Goal: Information Seeking & Learning: Learn about a topic

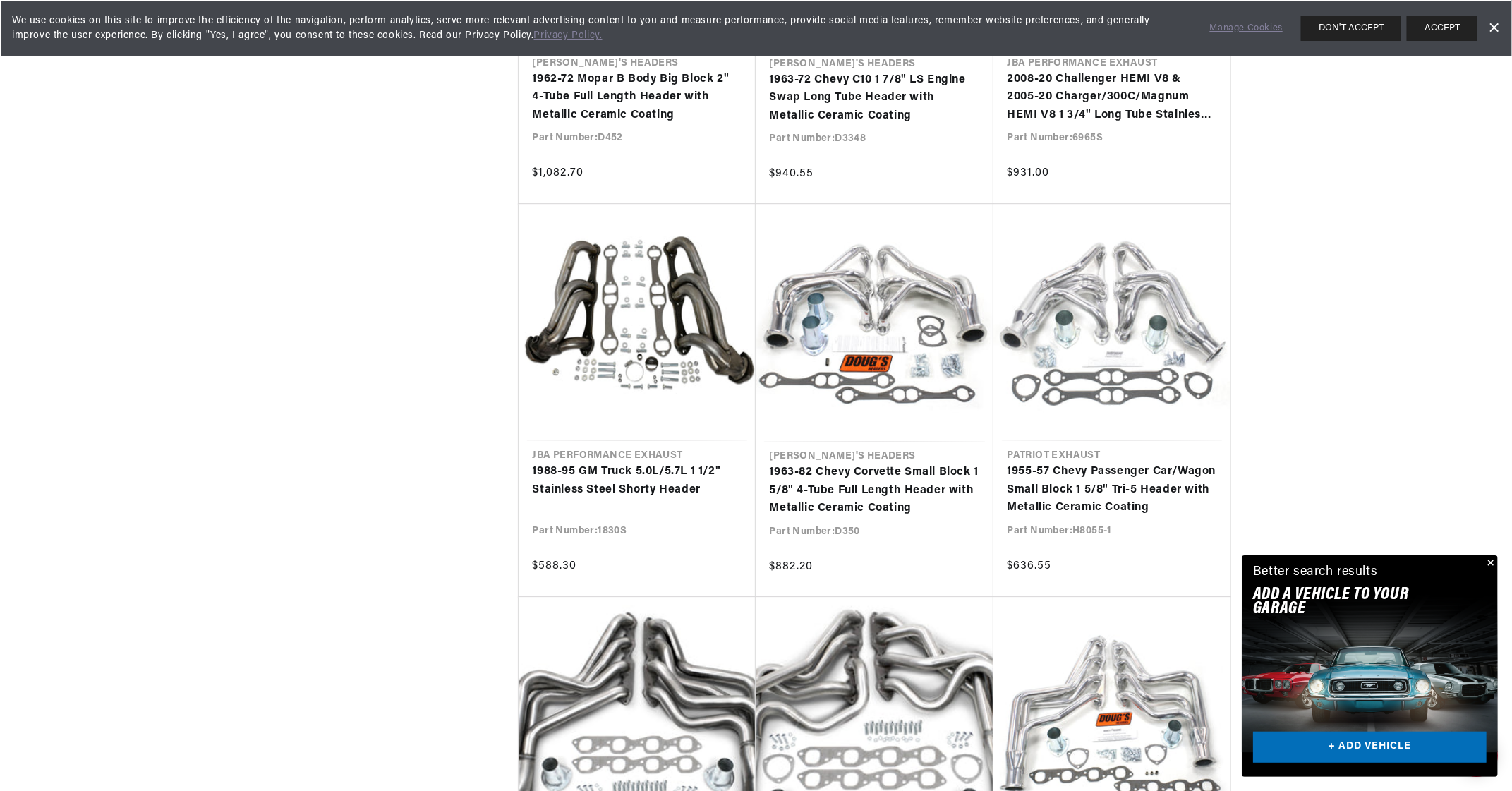
scroll to position [3105, 0]
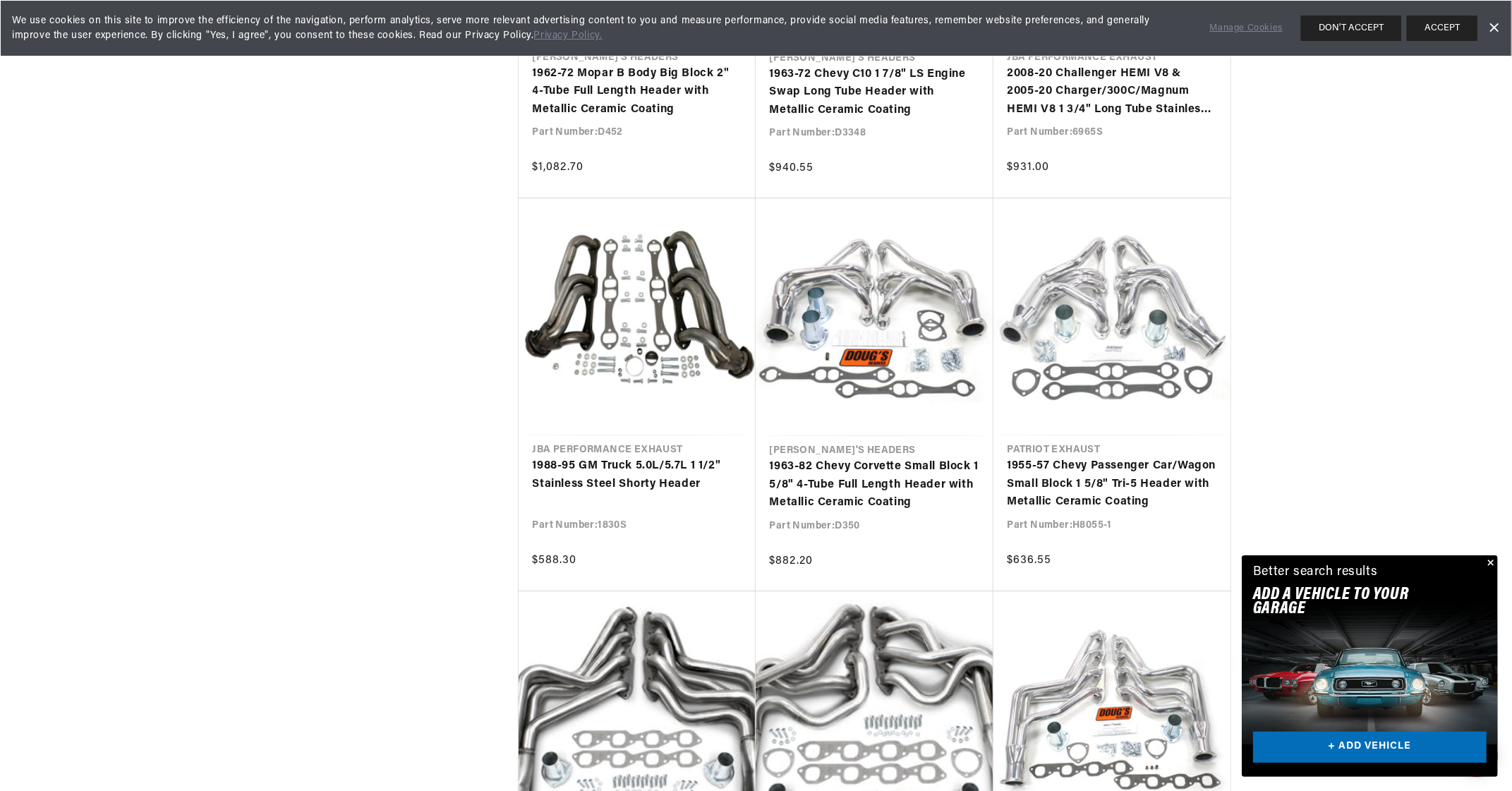
click at [1491, 564] on button "Close" at bounding box center [1489, 563] width 17 height 17
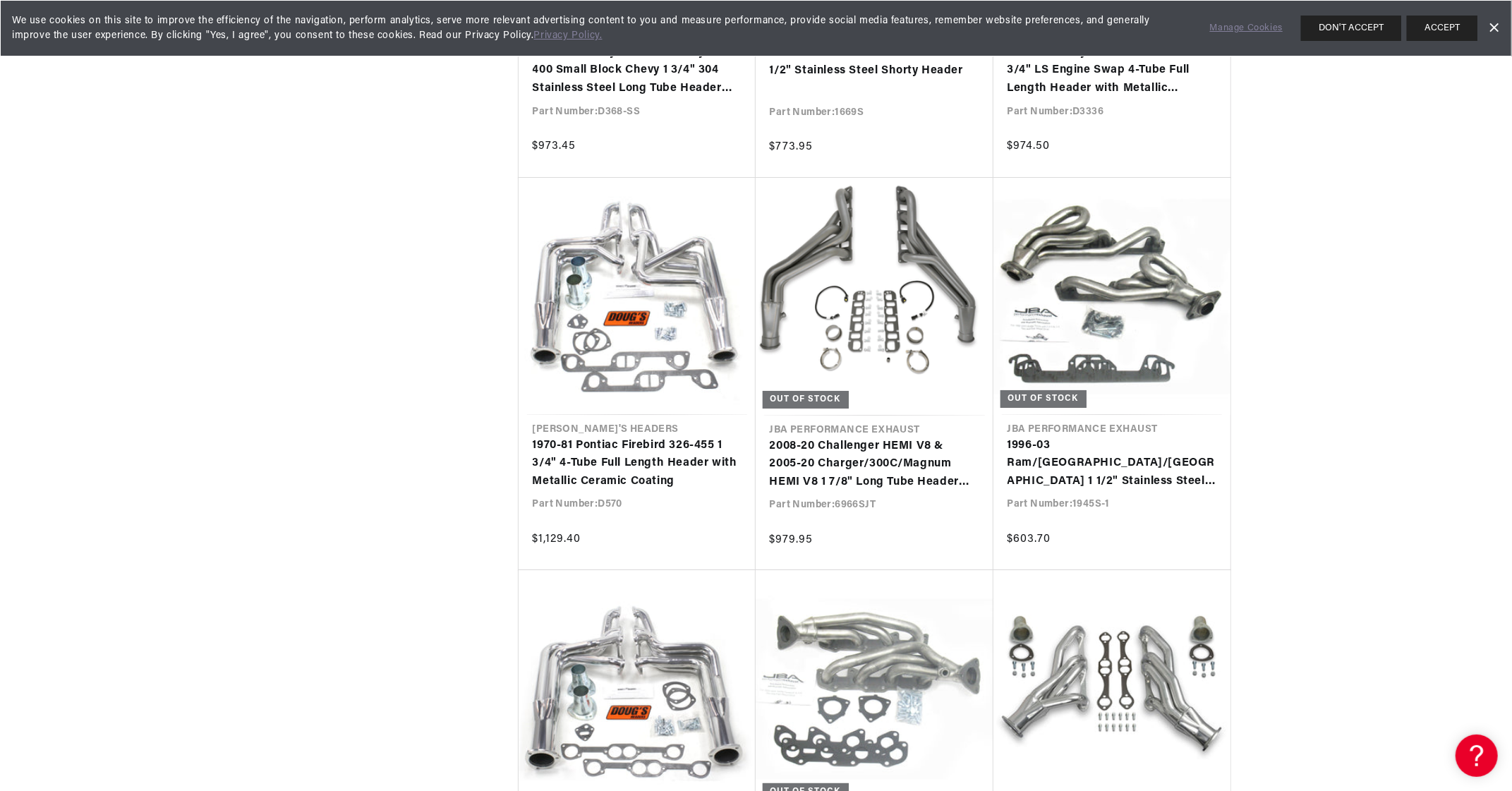
scroll to position [0, 418]
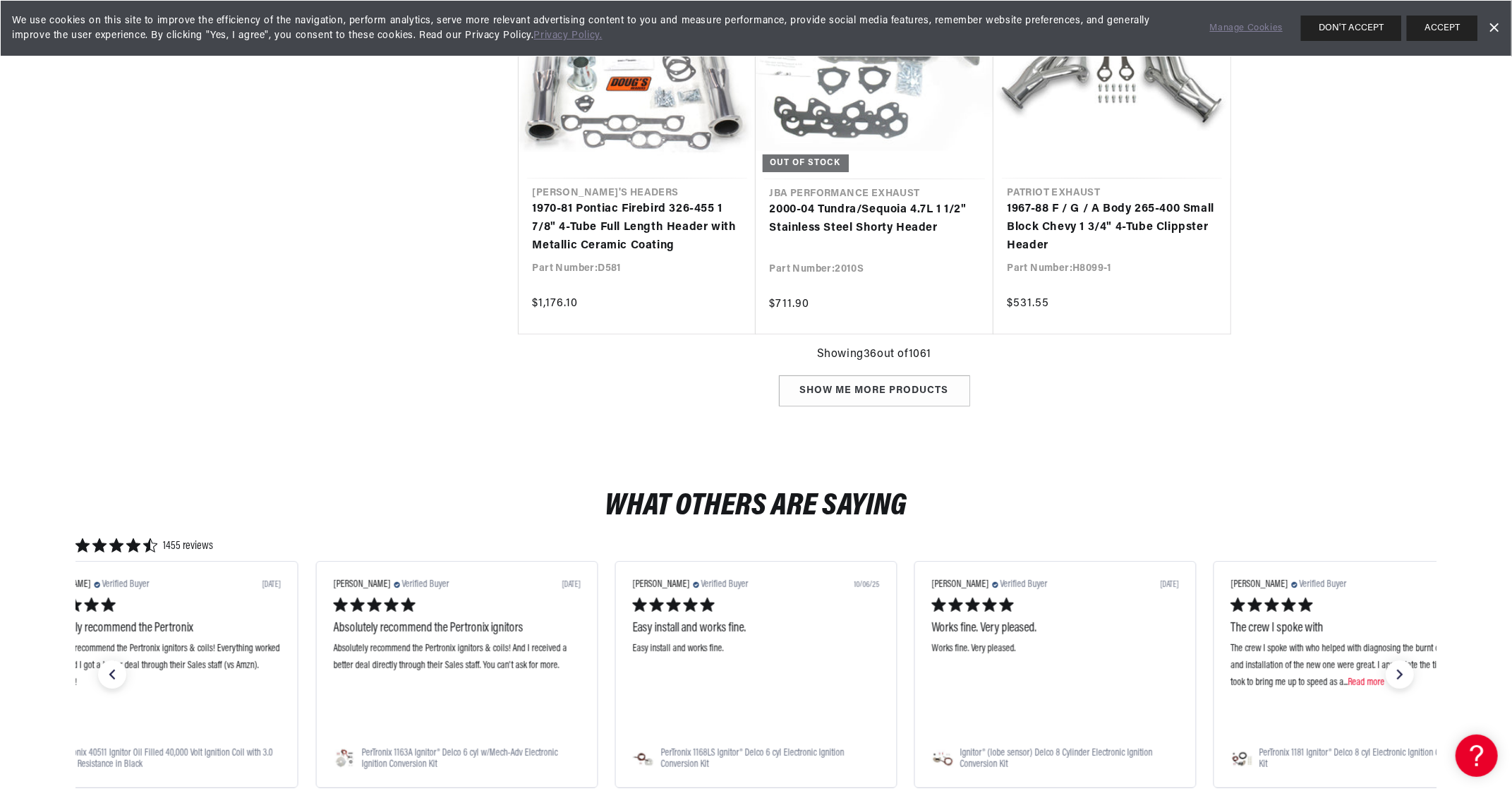
scroll to position [0, 427]
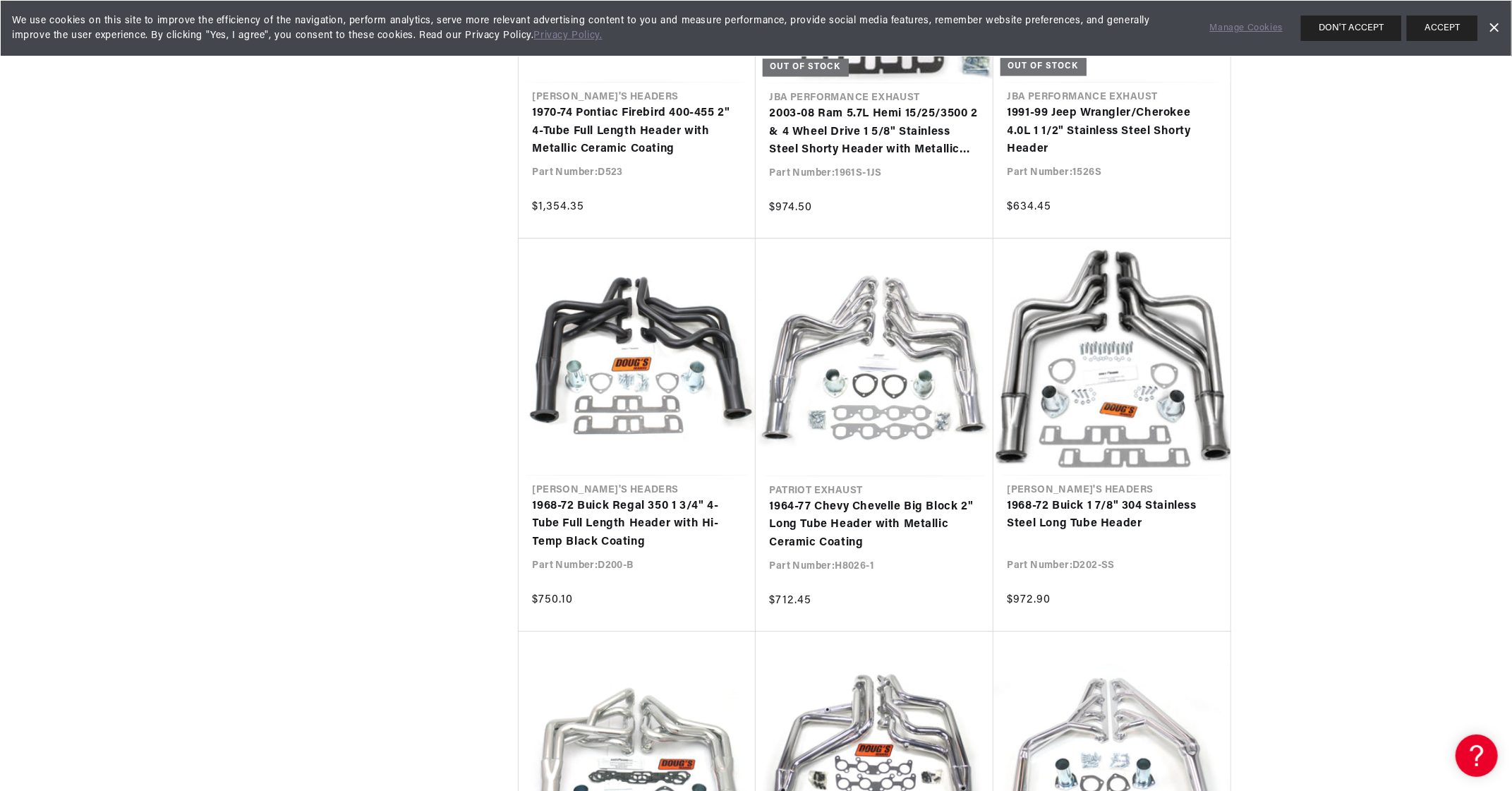
scroll to position [16582, 0]
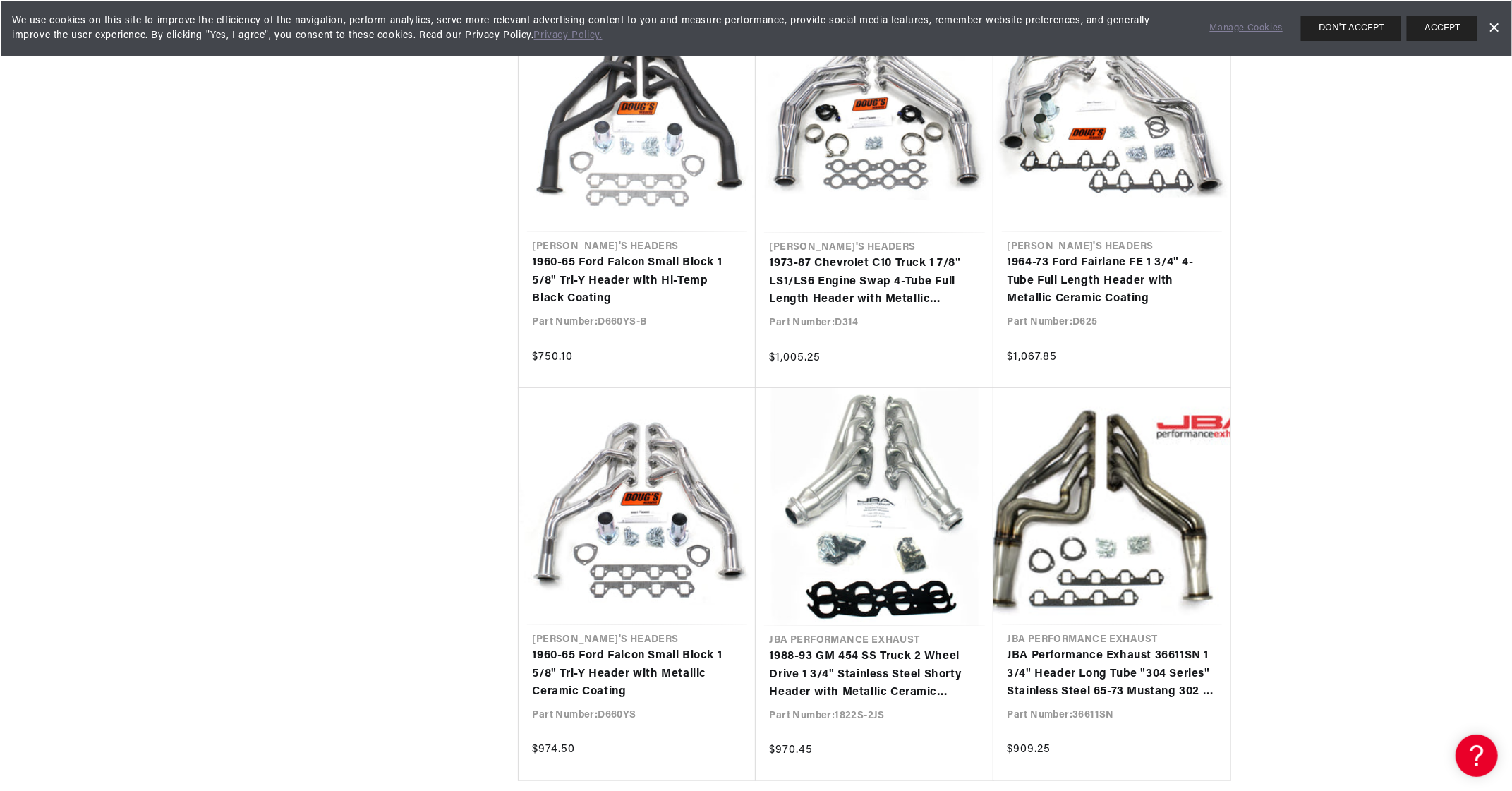
scroll to position [0, 411]
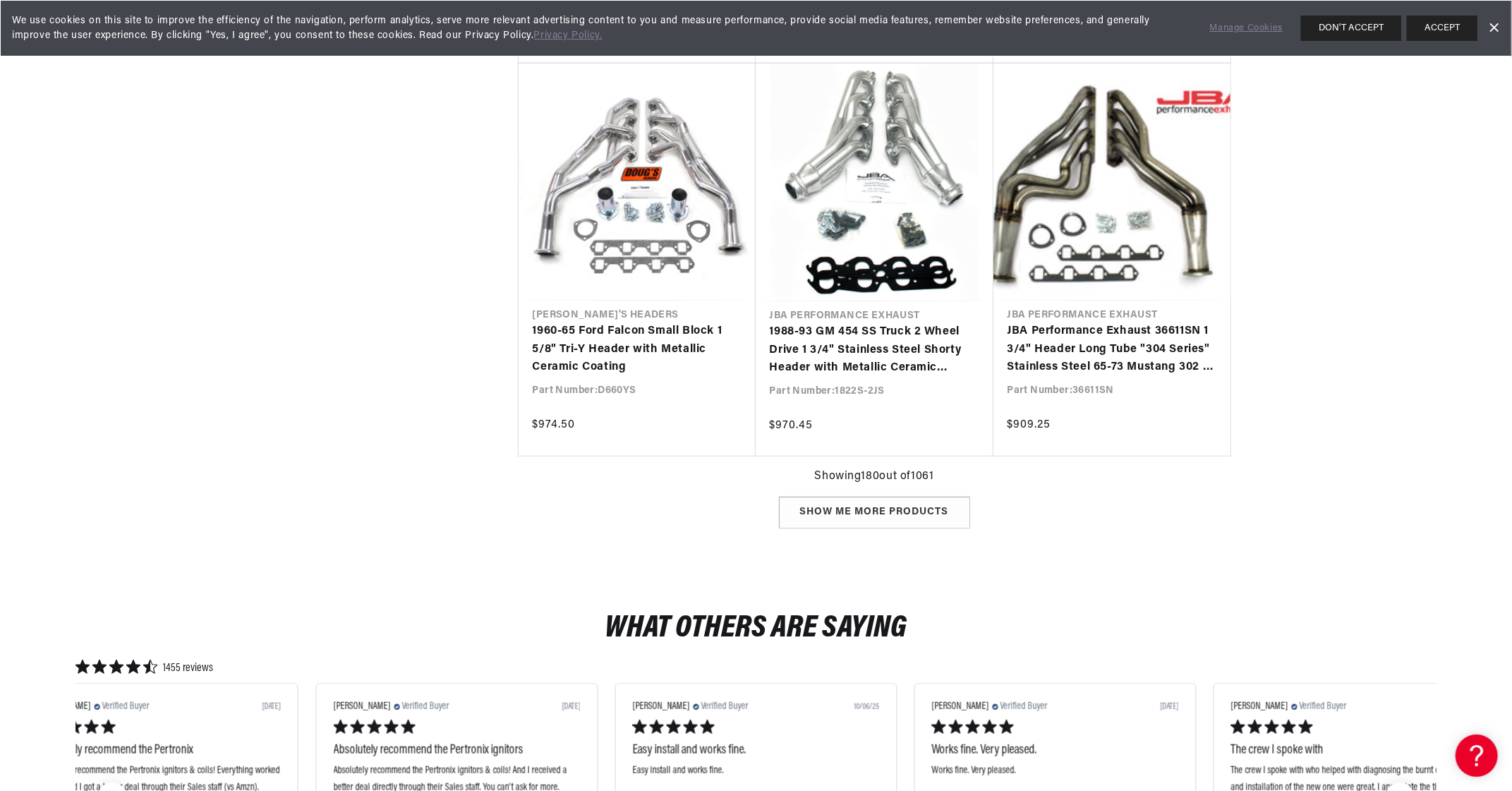
scroll to position [0, 427]
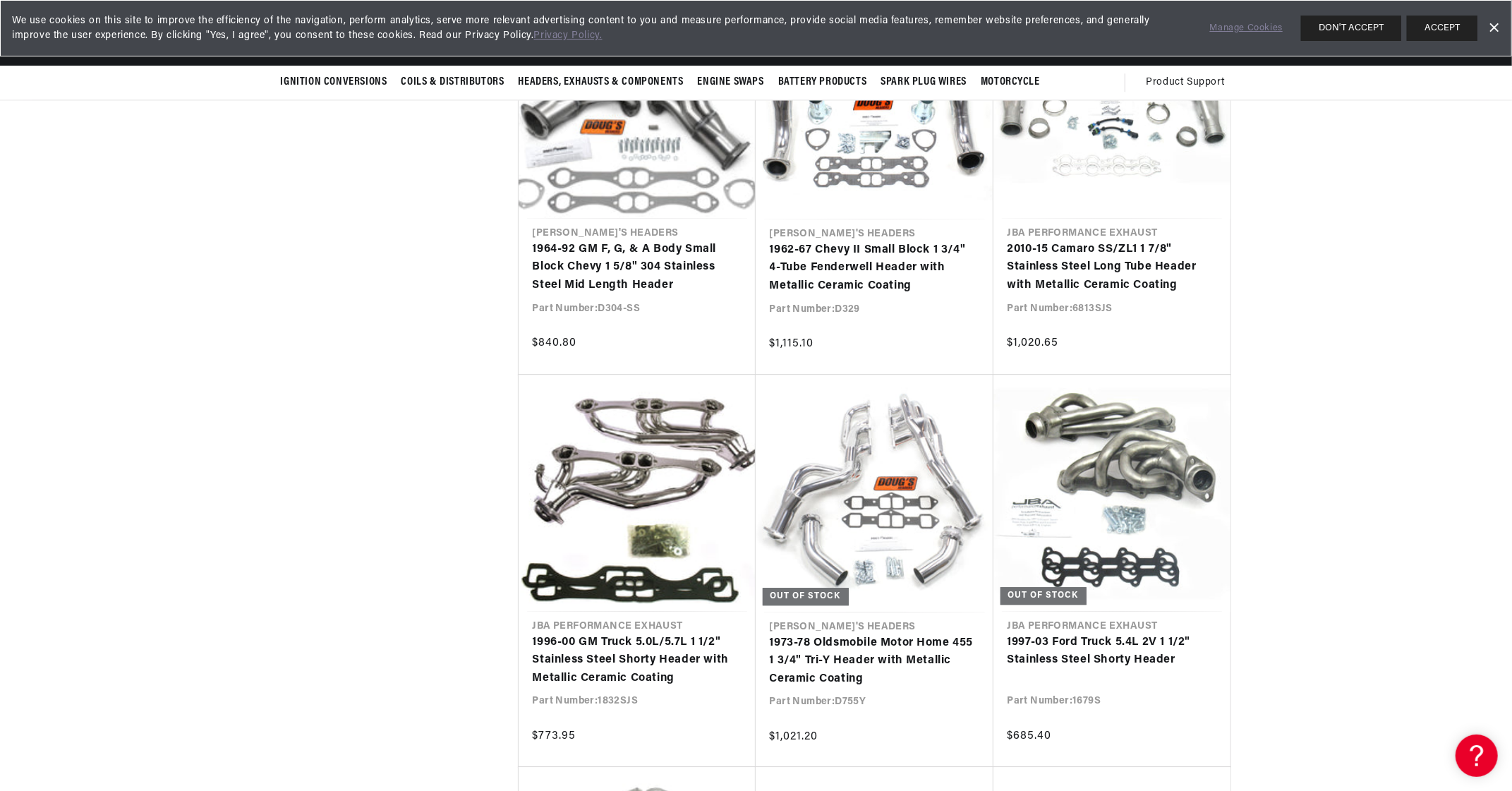
scroll to position [25673, 0]
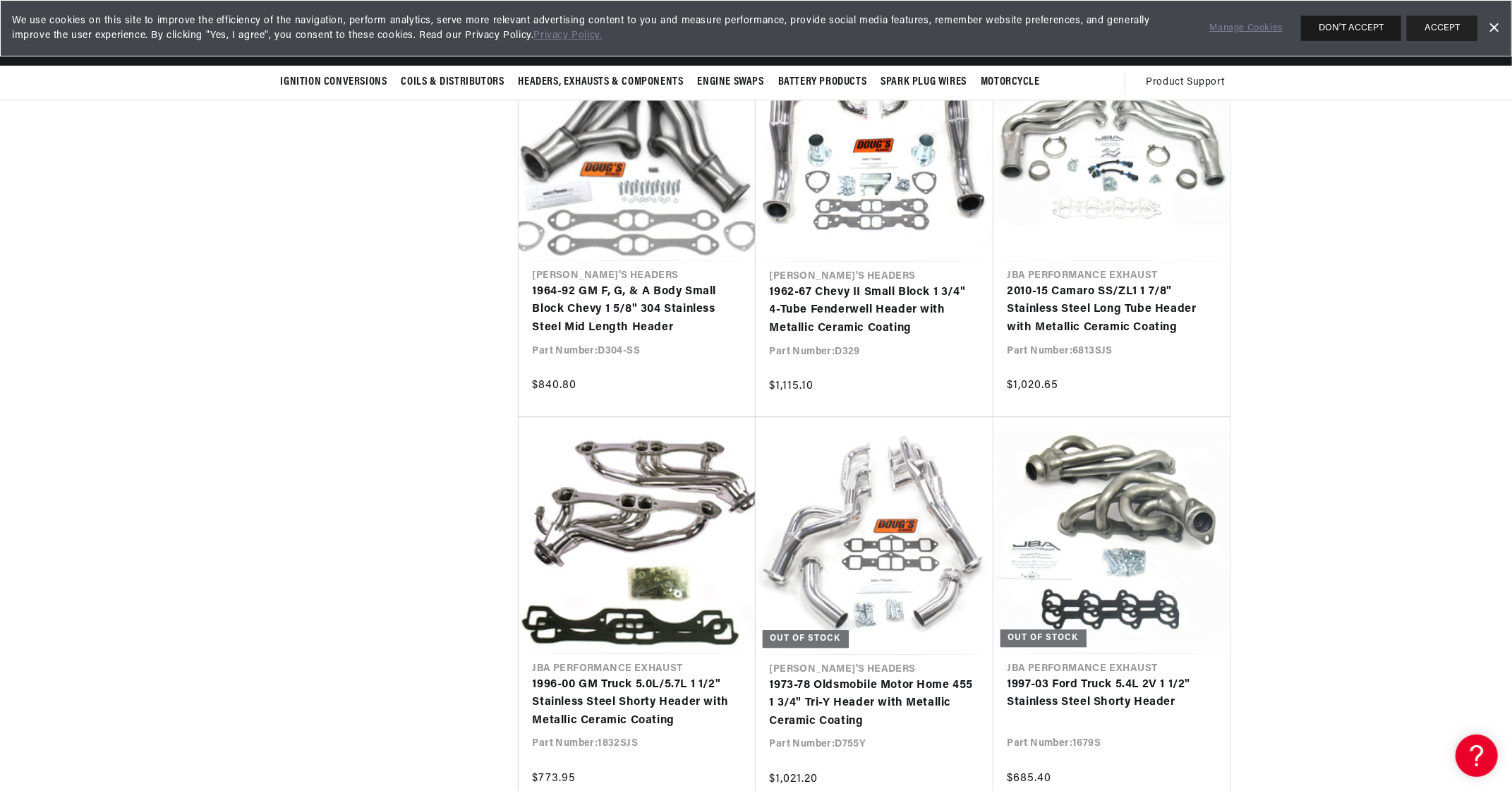
click at [1353, 28] on button "DON'T ACCEPT" at bounding box center [1351, 28] width 100 height 25
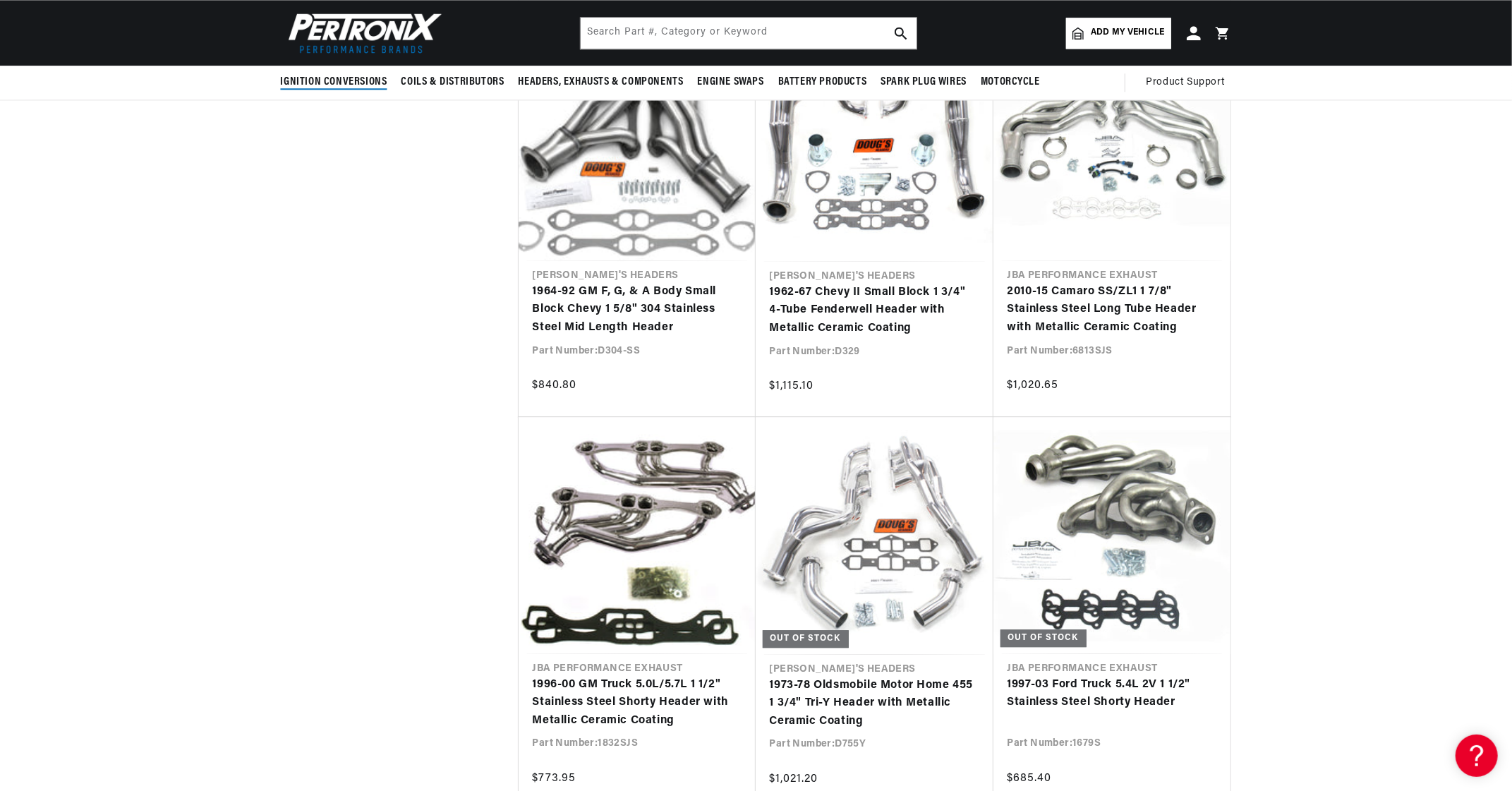
scroll to position [0, 0]
click at [347, 33] on img at bounding box center [362, 32] width 163 height 48
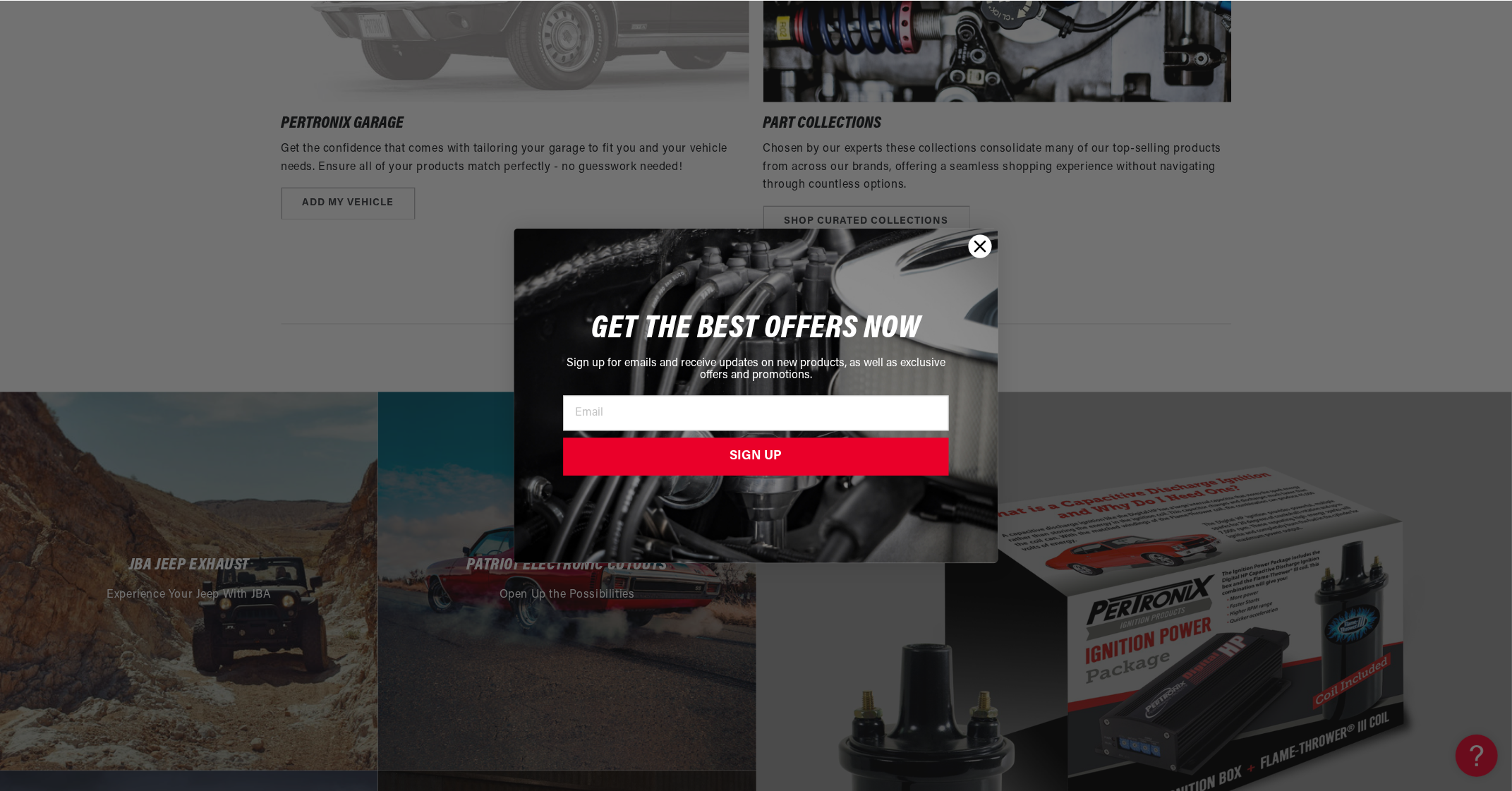
scroll to position [0, 427]
click at [979, 247] on icon "Close dialog" at bounding box center [981, 246] width 10 height 10
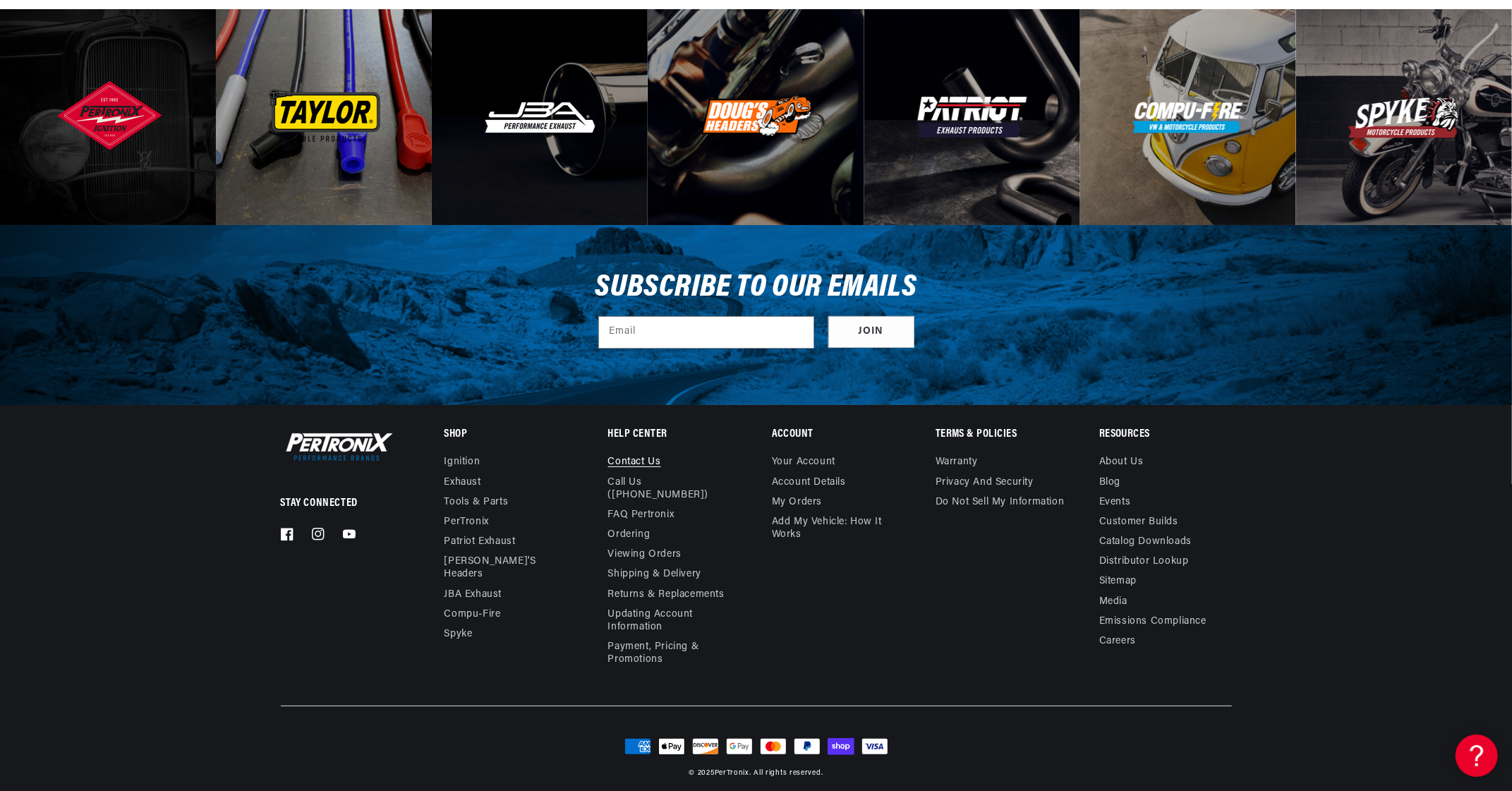
click at [648, 461] on link "Contact us" at bounding box center [634, 464] width 53 height 16
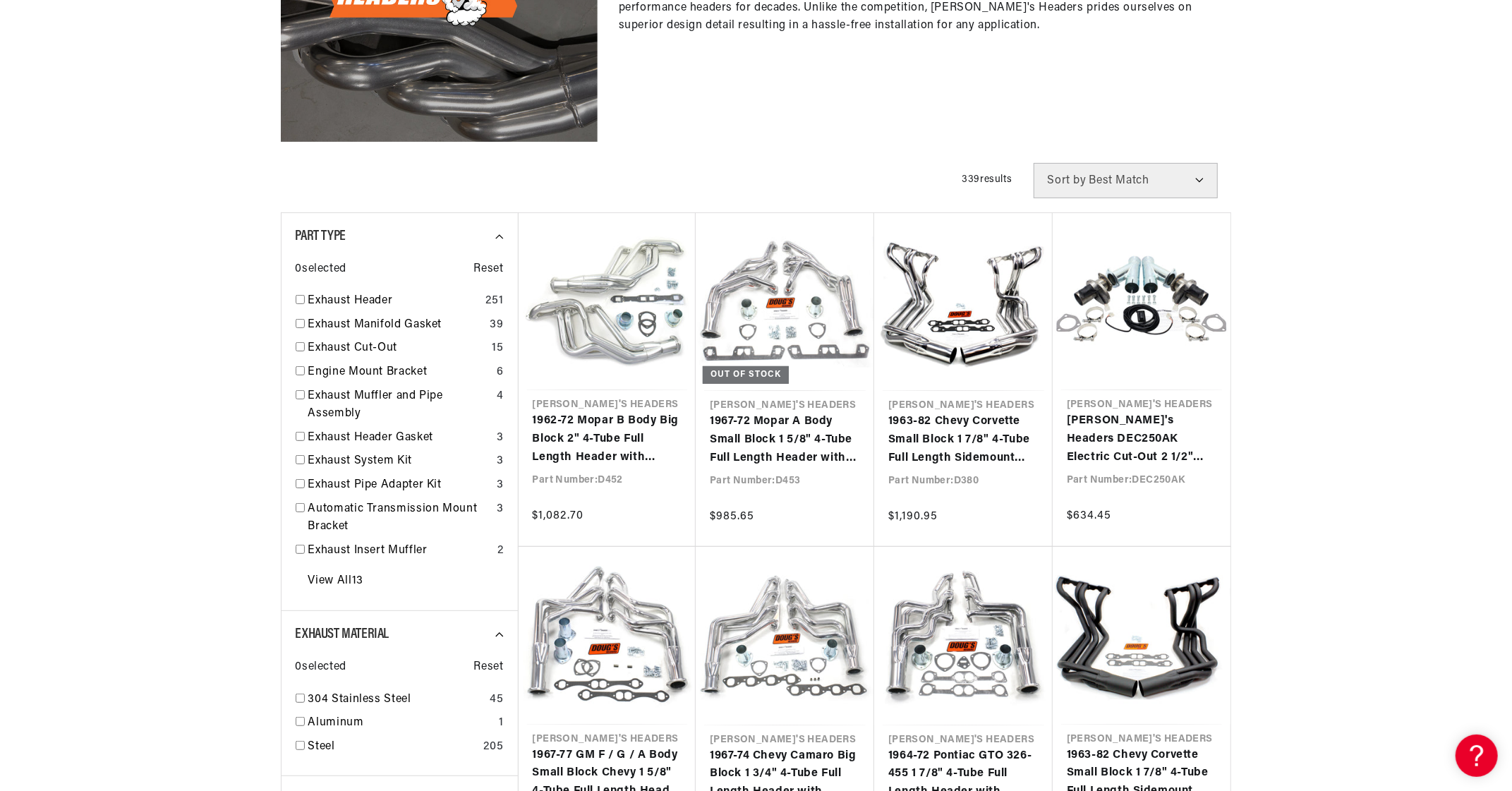
scroll to position [353, 0]
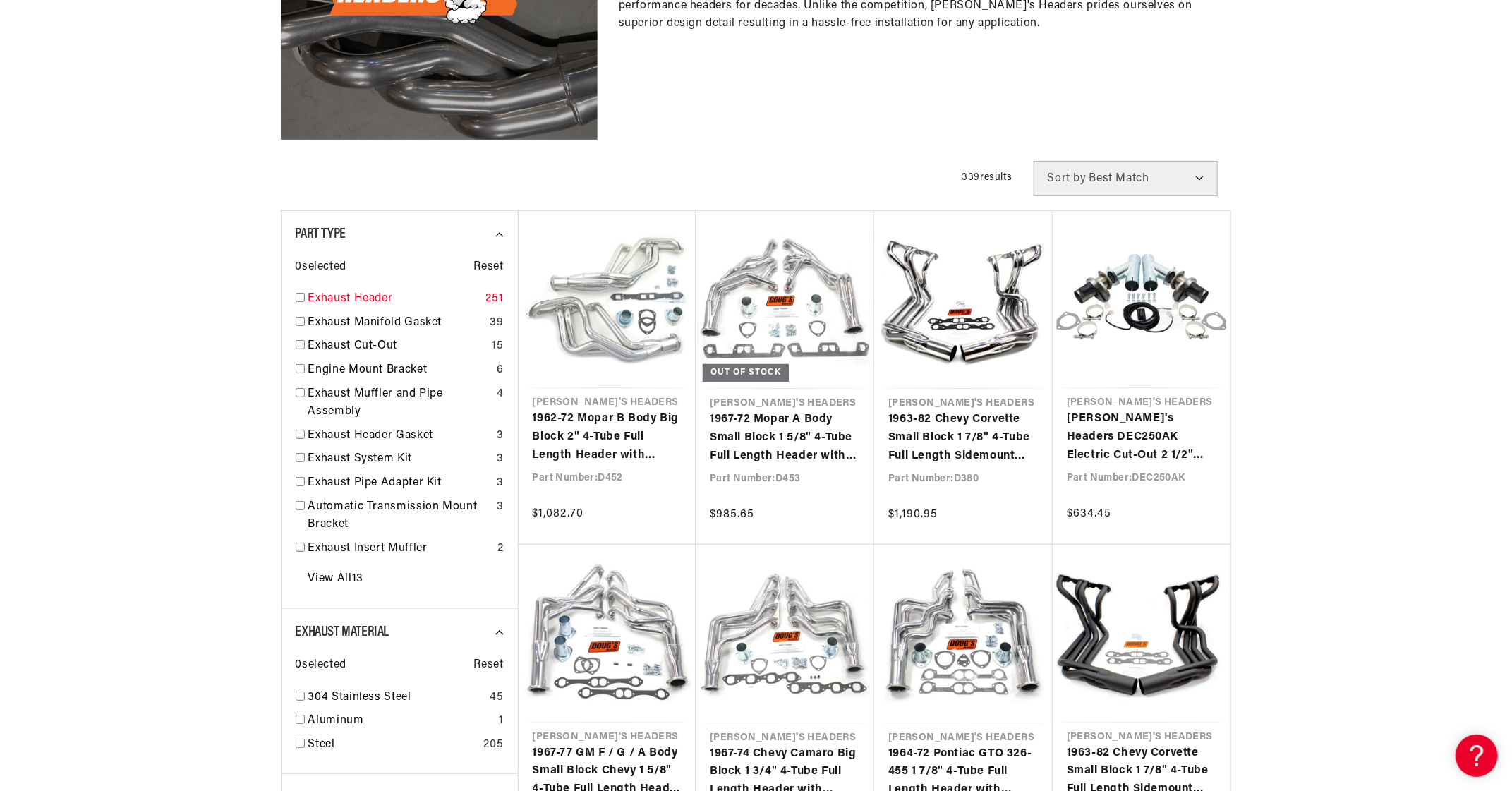
click at [298, 298] on input "checkbox" at bounding box center [300, 298] width 9 height 9
checkbox input "true"
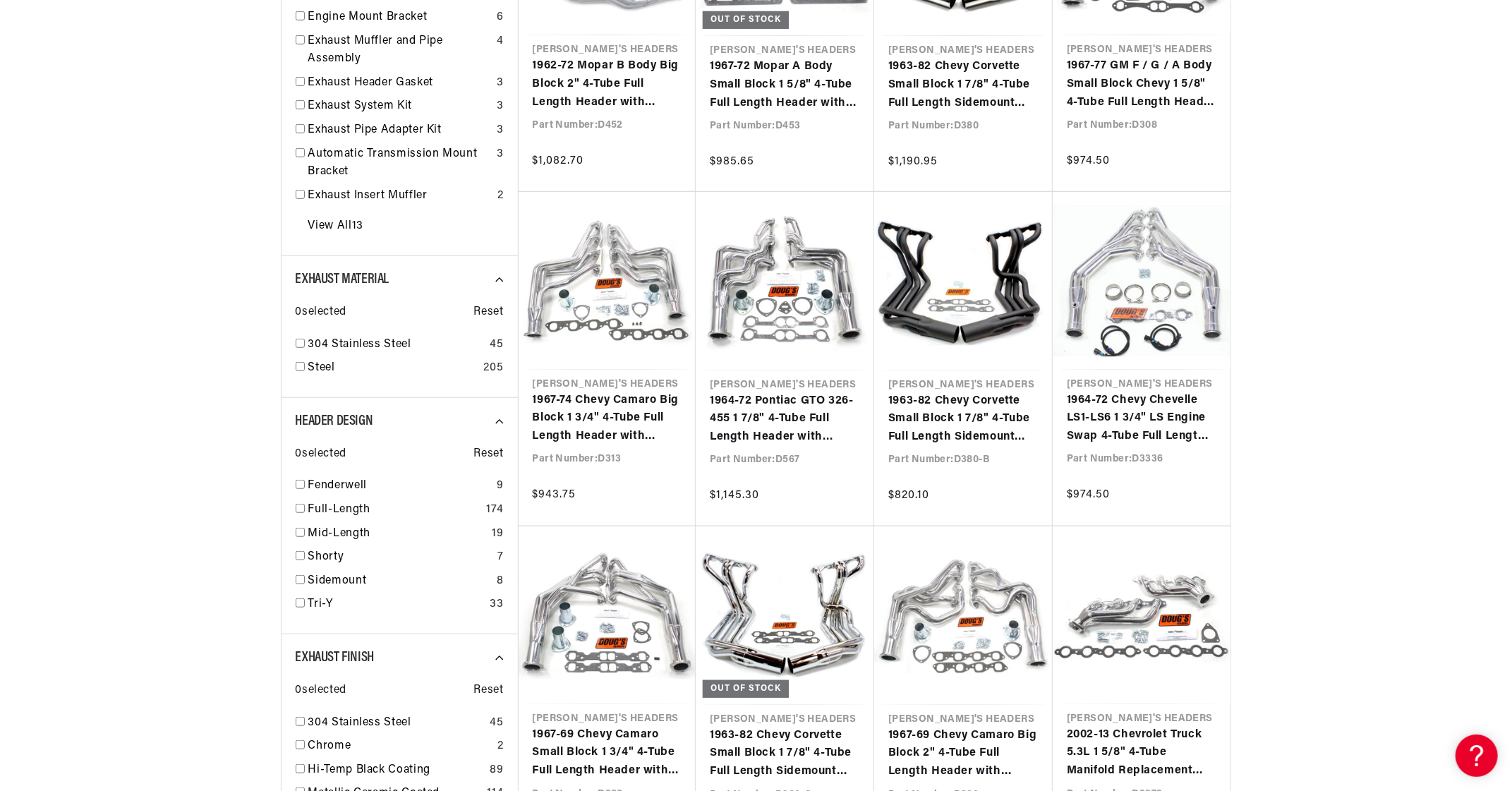
scroll to position [0, 427]
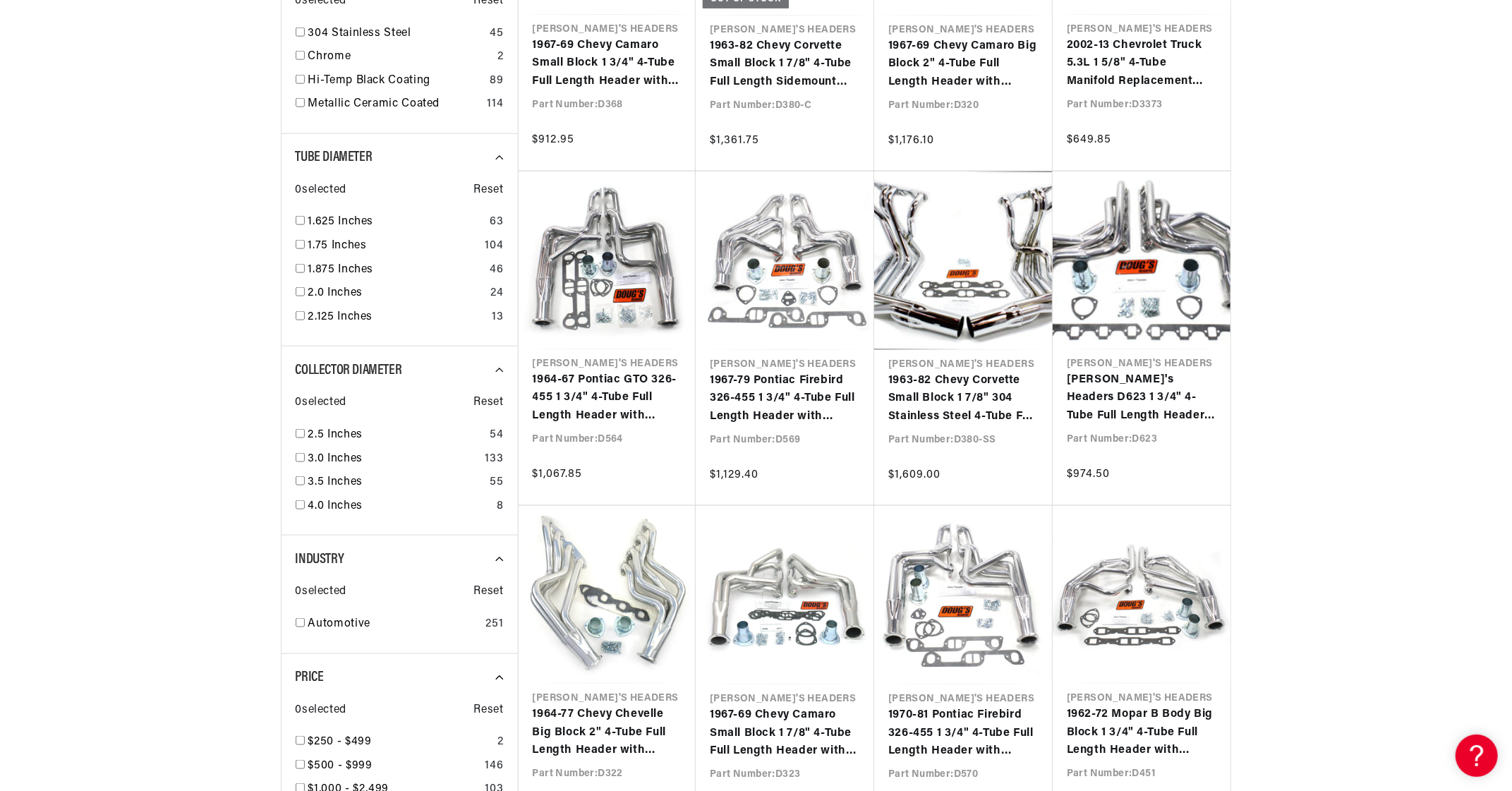
scroll to position [1553, 0]
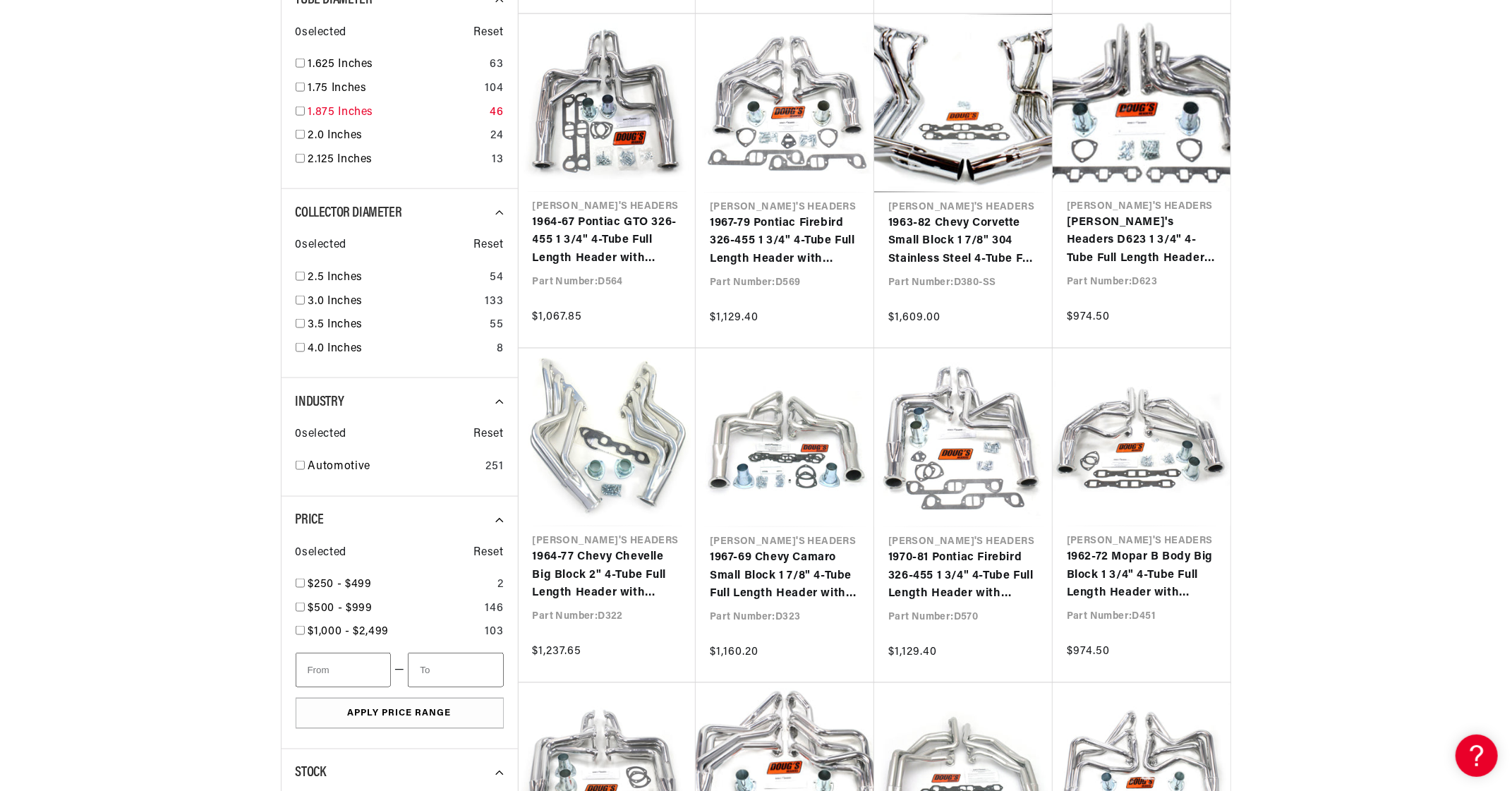
click at [298, 110] on input "checkbox" at bounding box center [300, 111] width 9 height 9
checkbox input "true"
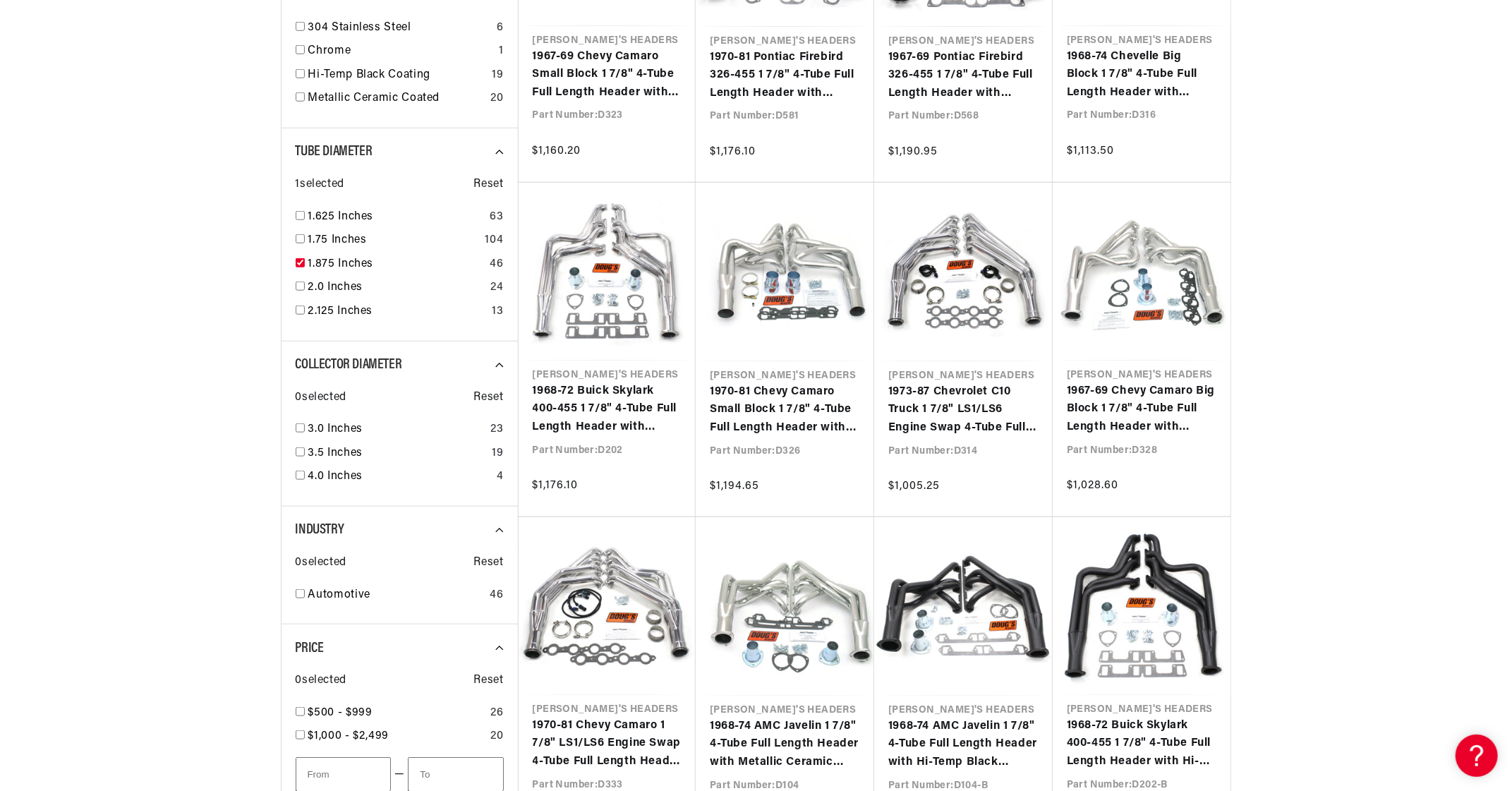
scroll to position [0, 427]
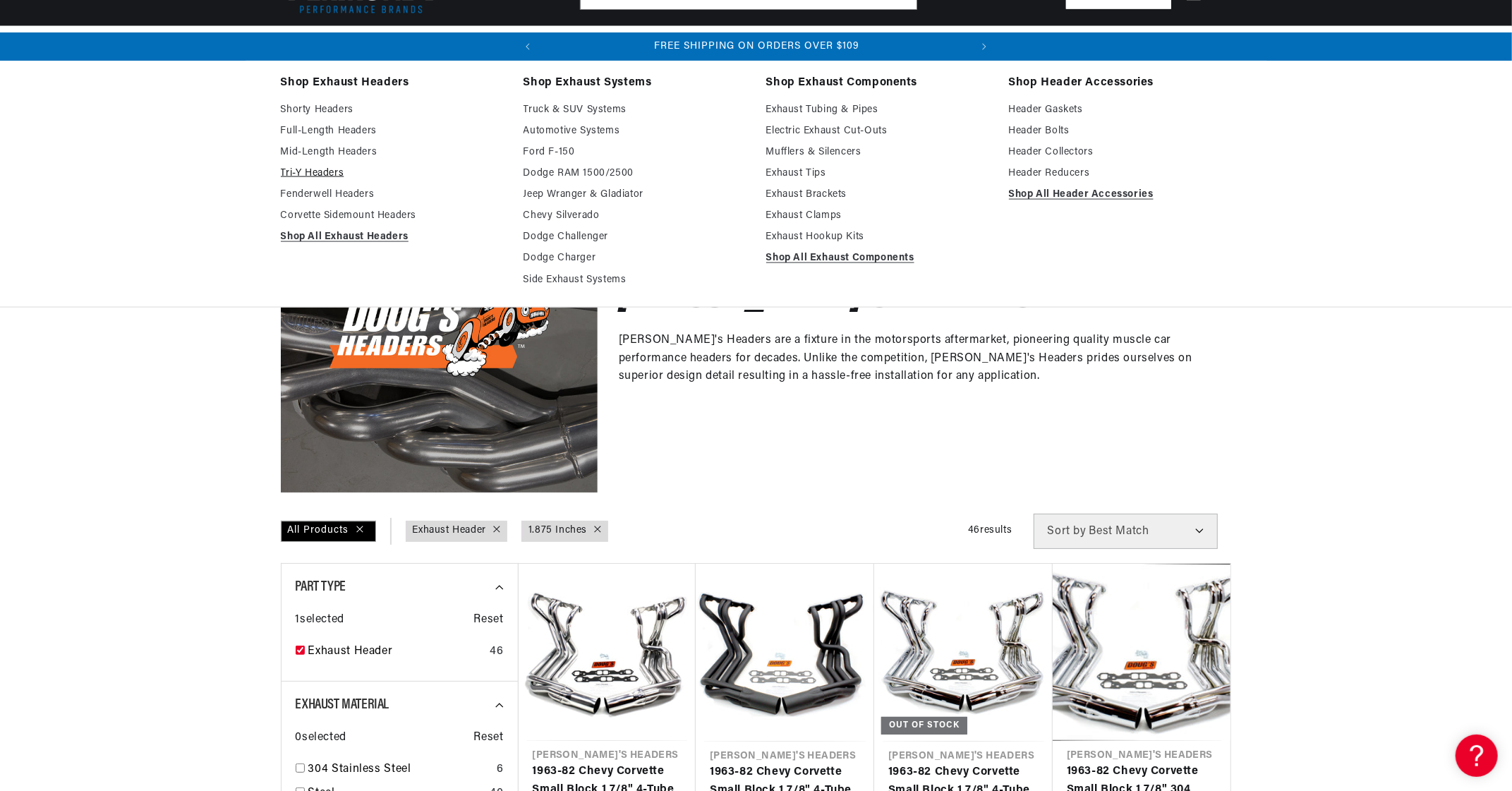
click at [329, 171] on link "Tri-Y Headers" at bounding box center [391, 173] width 223 height 17
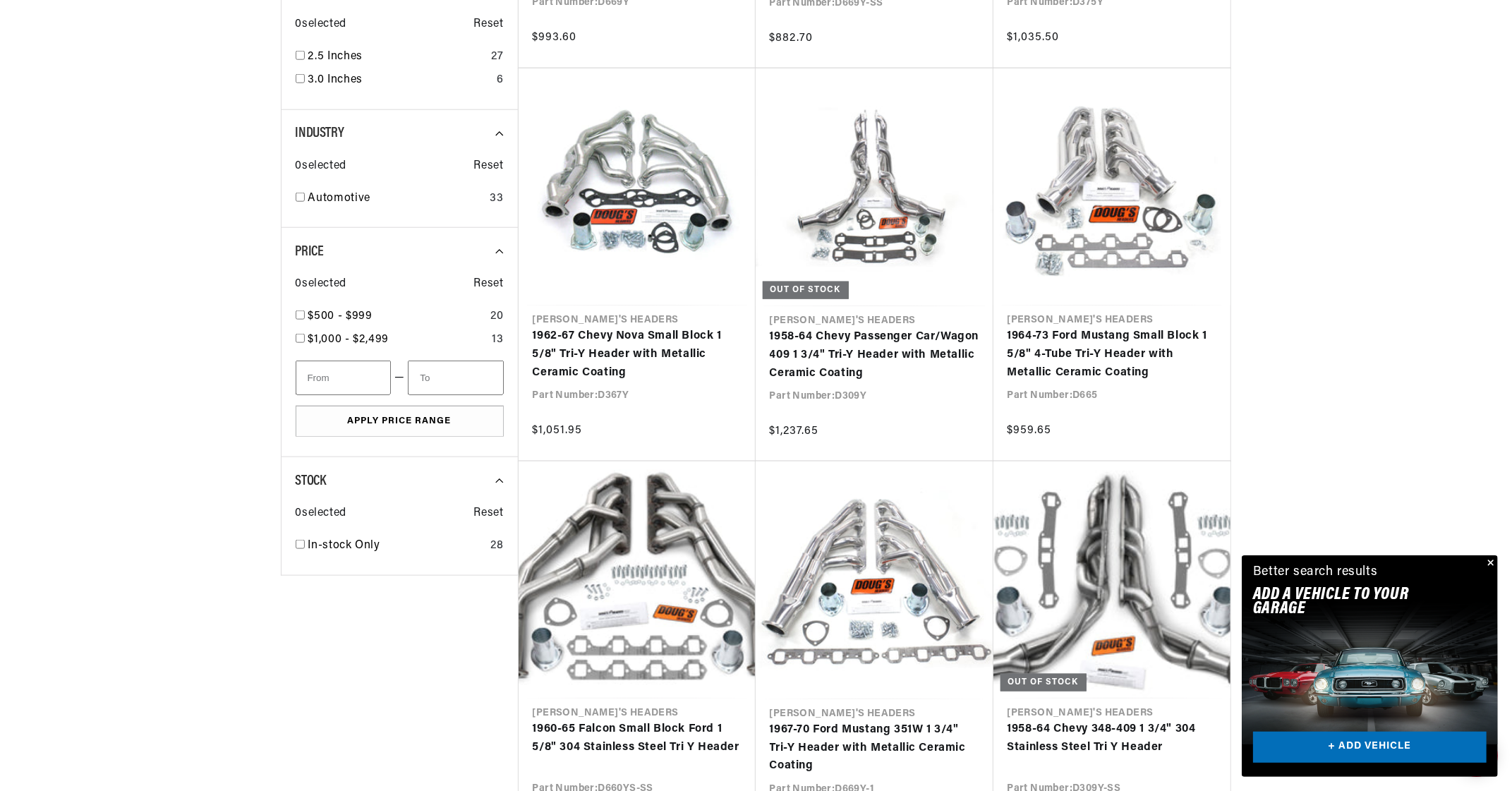
scroll to position [1341, 0]
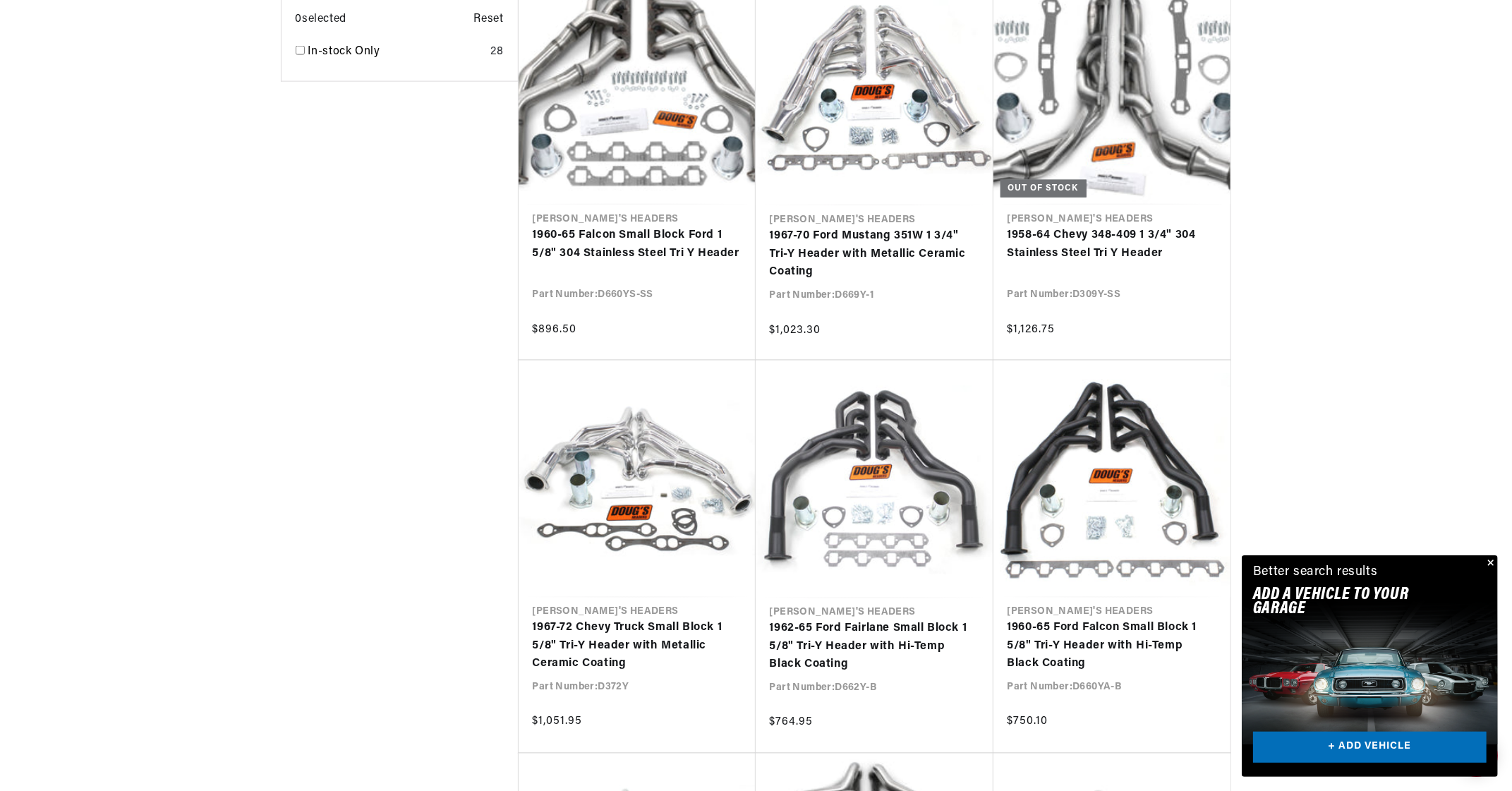
click at [1469, 213] on div at bounding box center [756, 372] width 1512 height 3264
